Goal: Information Seeking & Learning: Learn about a topic

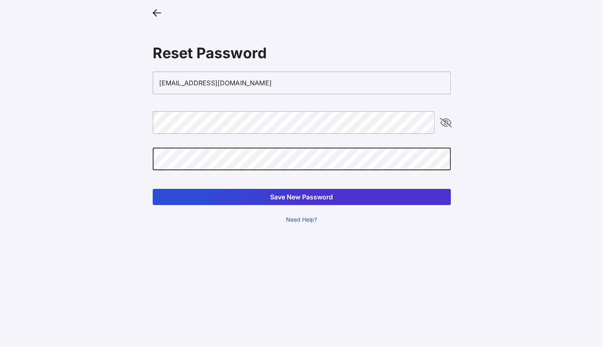
click at [153, 189] on button "Save New Password" at bounding box center [302, 197] width 298 height 16
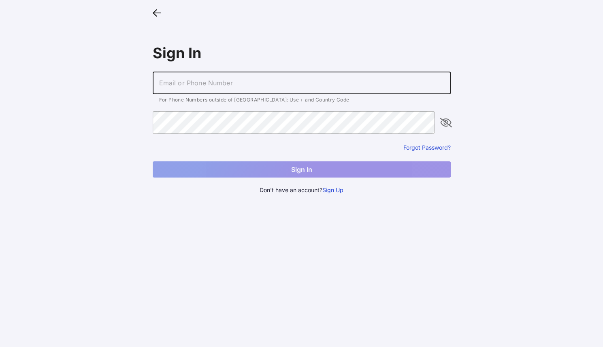
click at [310, 86] on input "text" at bounding box center [302, 83] width 298 height 23
type input "[EMAIL_ADDRESS][DOMAIN_NAME]"
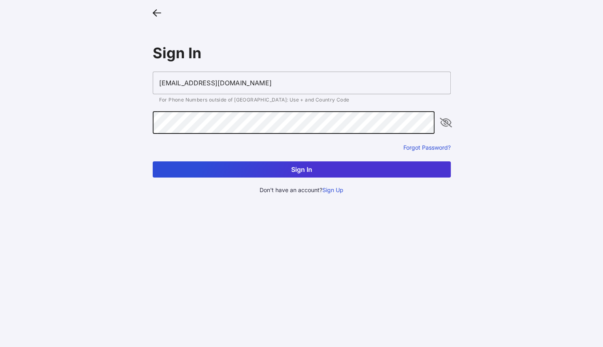
click at [153, 162] on button "Sign In" at bounding box center [302, 170] width 298 height 16
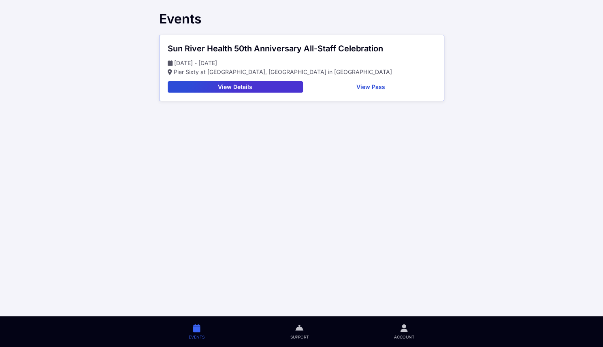
click at [367, 88] on button "View Pass" at bounding box center [371, 86] width 130 height 11
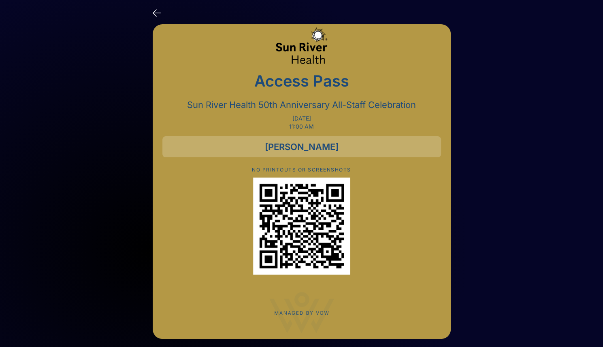
click at [158, 11] on icon at bounding box center [157, 12] width 9 height 12
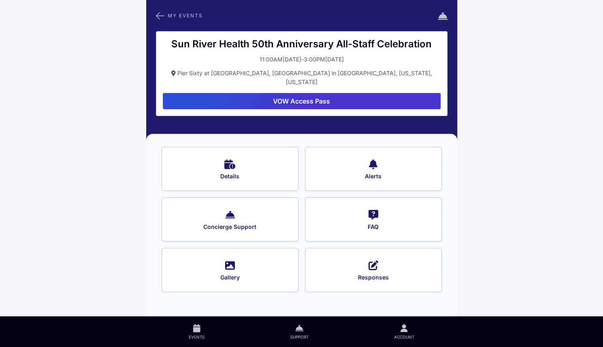
click at [289, 93] on button "VOW Access Pass" at bounding box center [302, 101] width 278 height 16
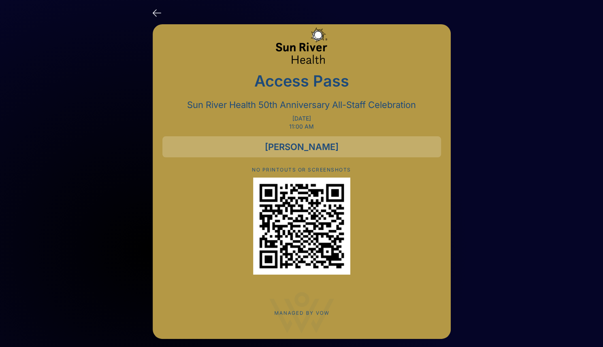
click at [155, 13] on icon at bounding box center [157, 12] width 9 height 12
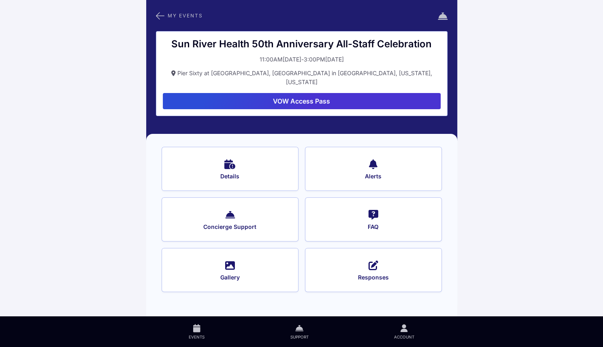
click at [362, 224] on span "FAQ" at bounding box center [373, 227] width 115 height 7
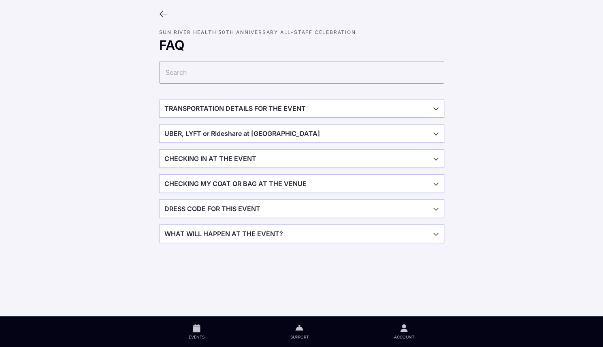
click at [342, 108] on span "button" at bounding box center [302, 109] width 284 height 18
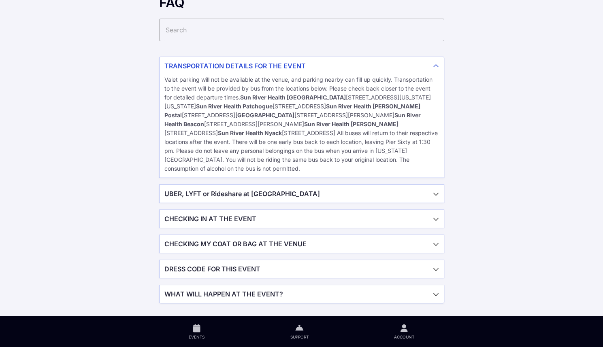
scroll to position [50, 0]
click at [309, 218] on span "button" at bounding box center [302, 219] width 284 height 18
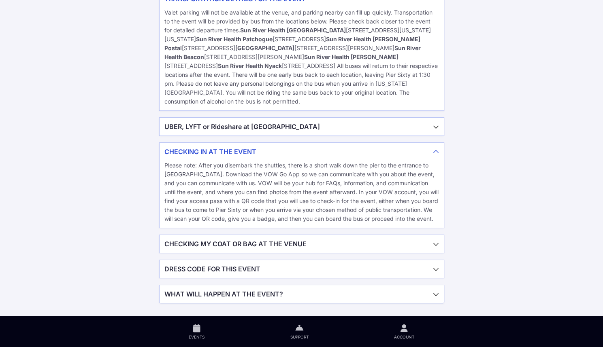
scroll to position [117, 0]
click at [287, 268] on span "button" at bounding box center [302, 269] width 284 height 18
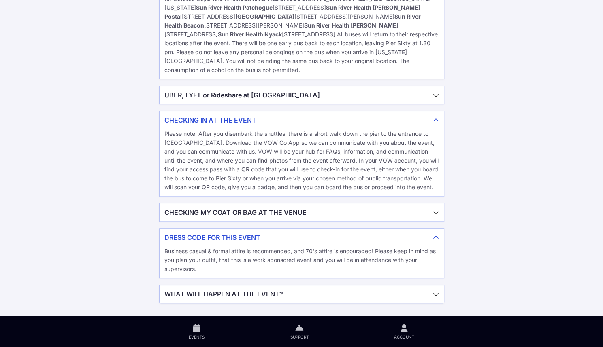
scroll to position [149, 0]
click at [267, 294] on span "button" at bounding box center [302, 294] width 284 height 18
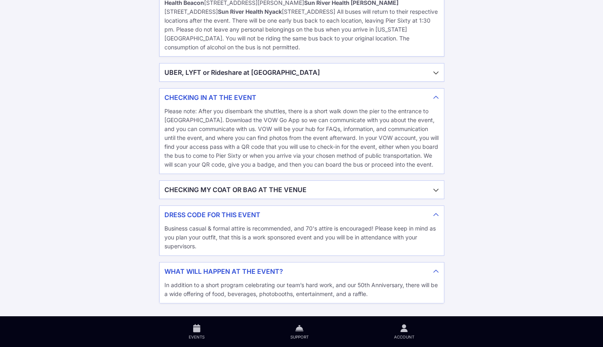
scroll to position [0, 0]
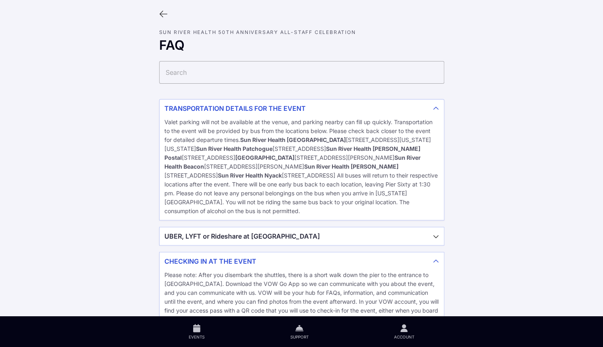
click at [163, 14] on icon at bounding box center [163, 14] width 9 height 9
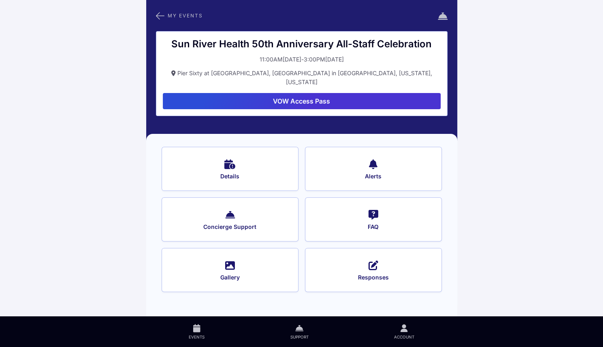
click at [230, 160] on button "Details" at bounding box center [230, 169] width 137 height 44
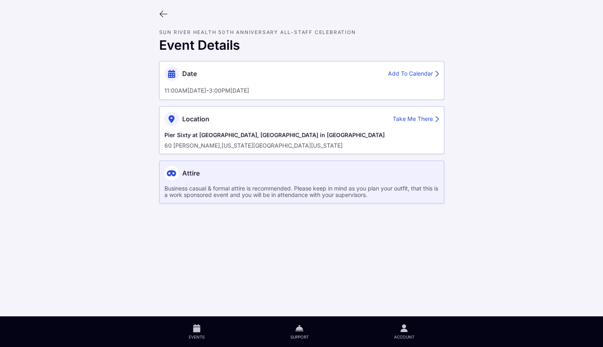
click at [162, 16] on icon at bounding box center [163, 14] width 9 height 9
